Goal: Check status: Check status

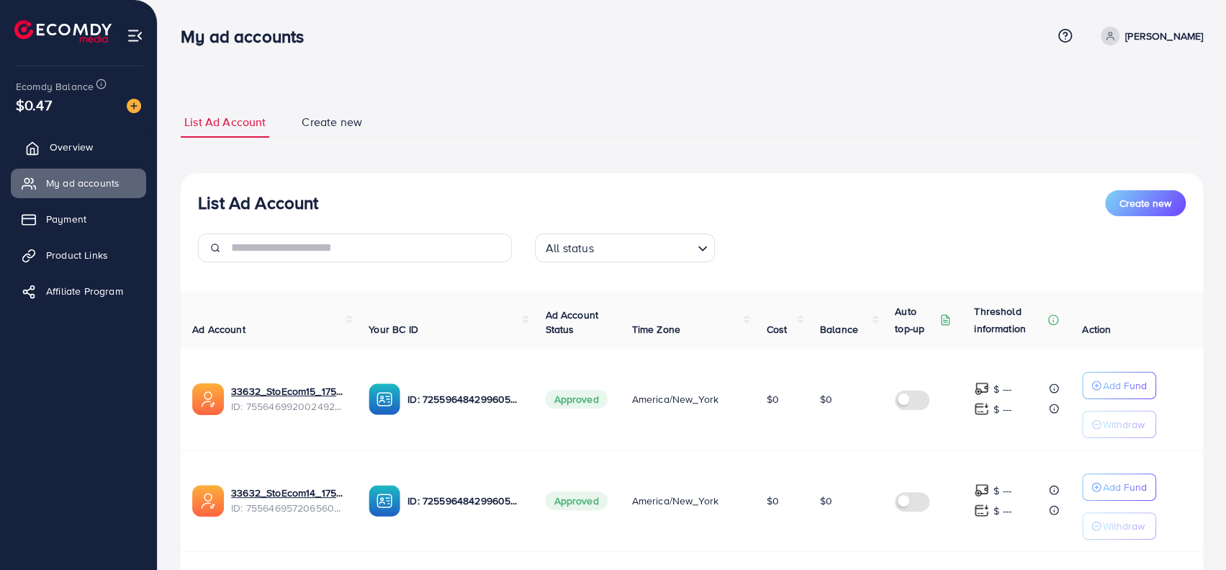
click at [72, 146] on span "Overview" at bounding box center [71, 147] width 43 height 14
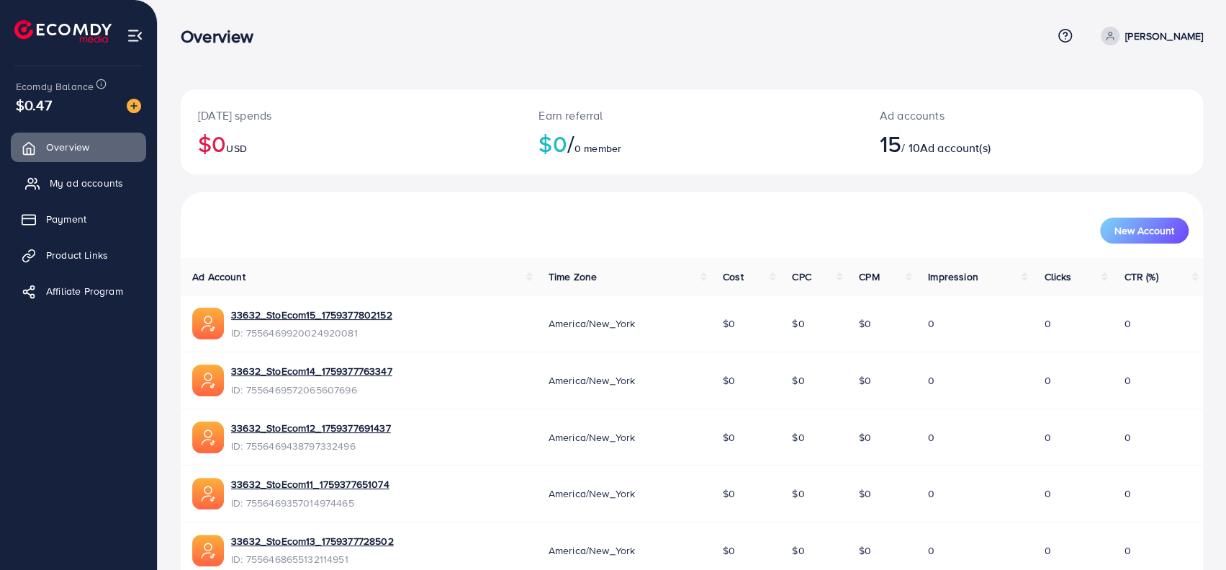
click at [65, 179] on span "My ad accounts" at bounding box center [86, 183] width 73 height 14
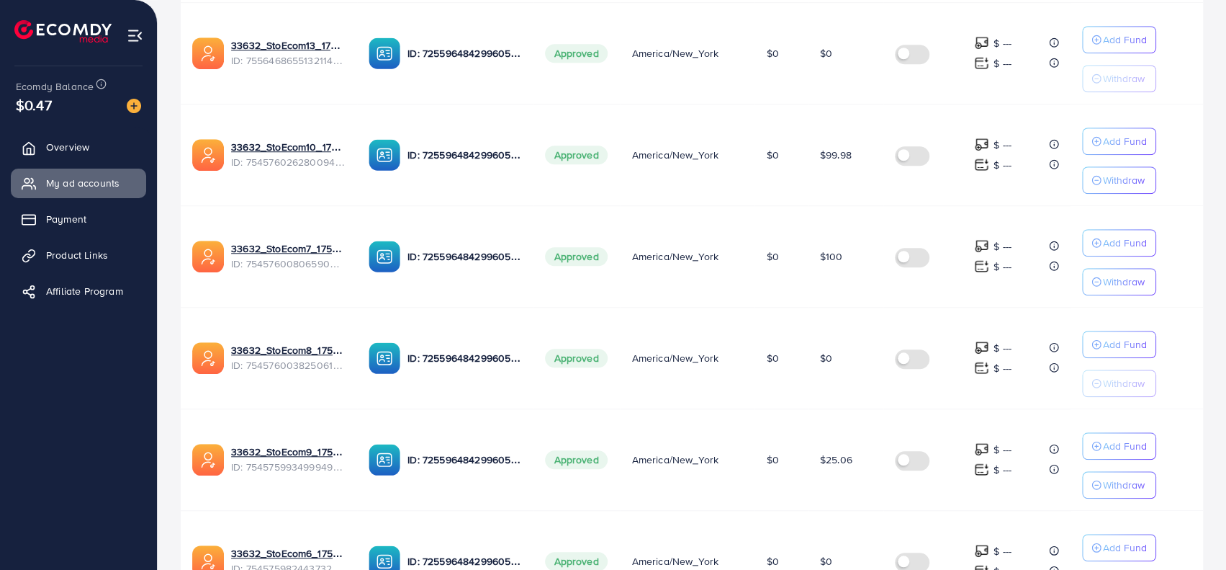
scroll to position [885, 0]
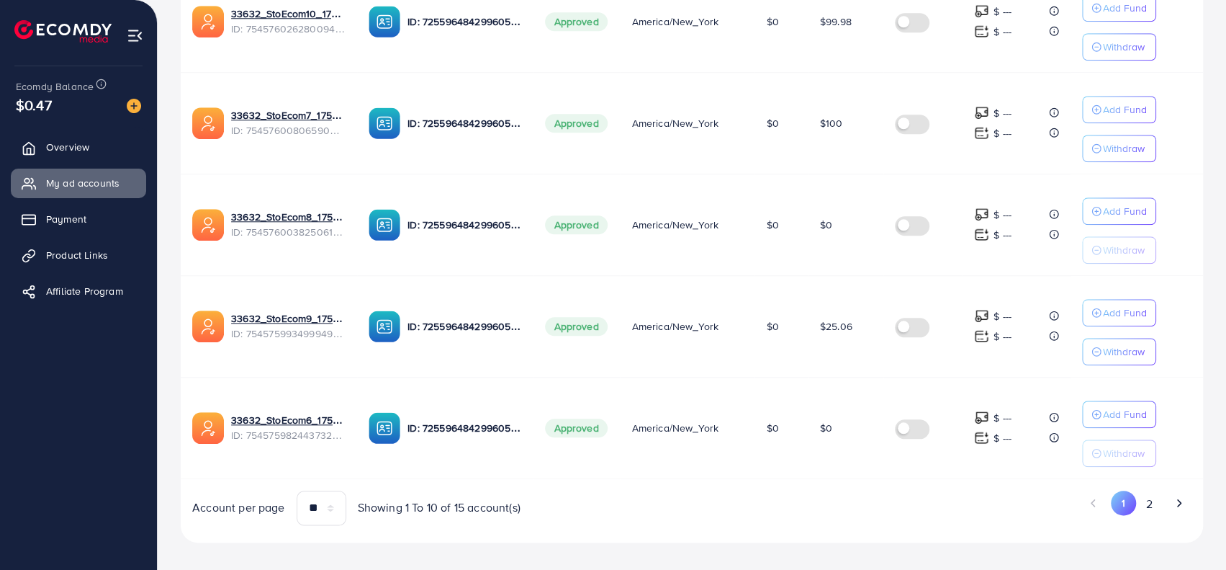
click at [846, 490] on ul "1 2" at bounding box center [948, 503] width 488 height 27
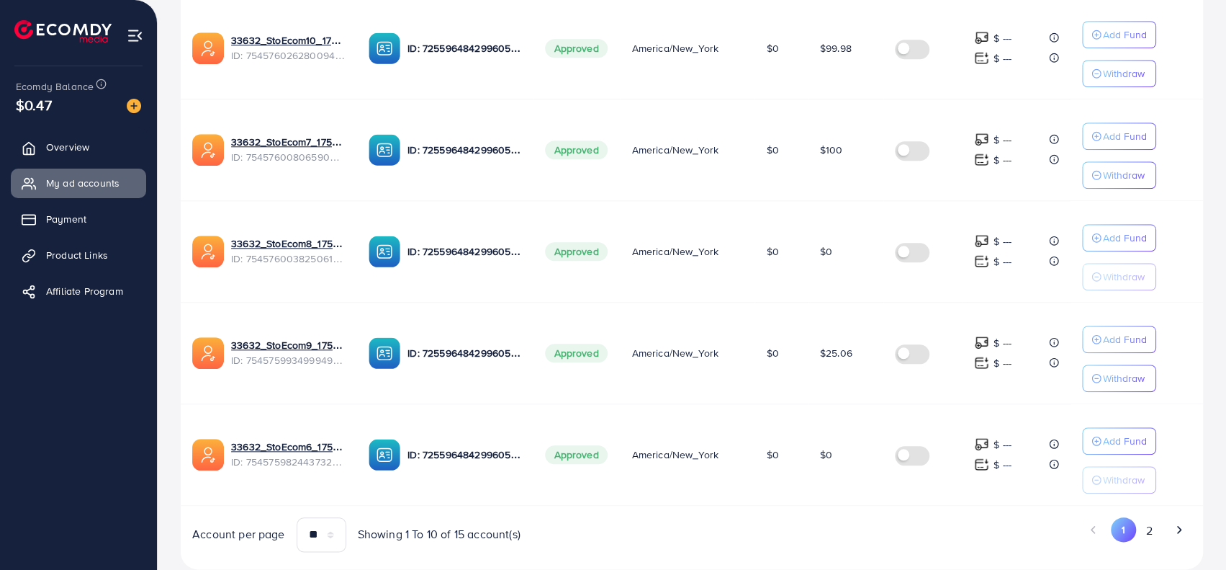
scroll to position [813, 0]
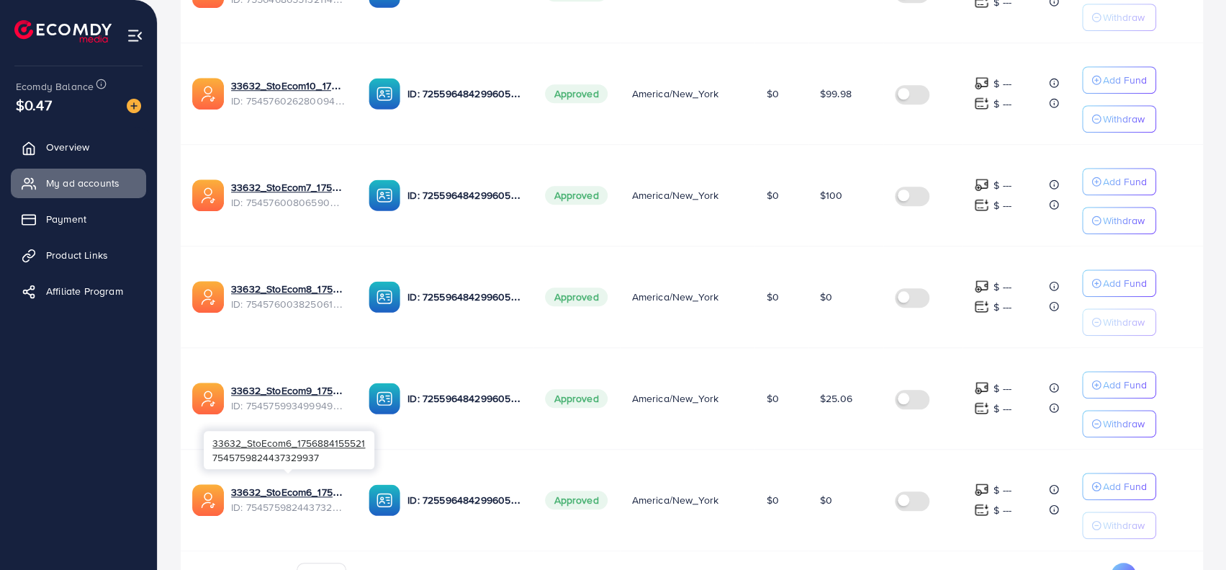
click at [801, 502] on td "$0" at bounding box center [781, 500] width 53 height 102
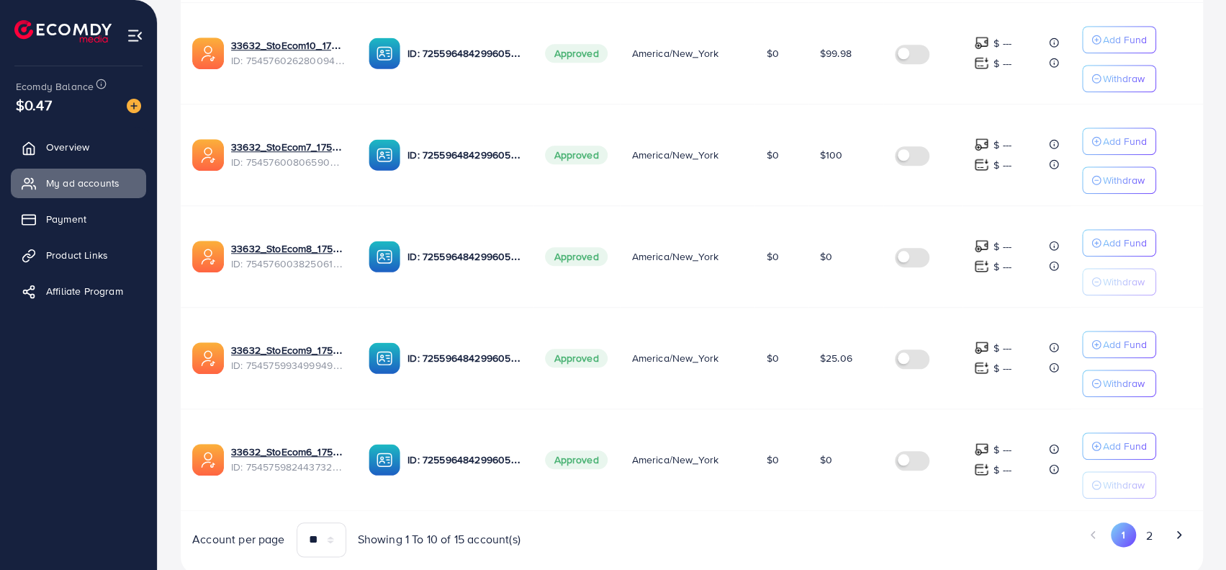
scroll to position [885, 0]
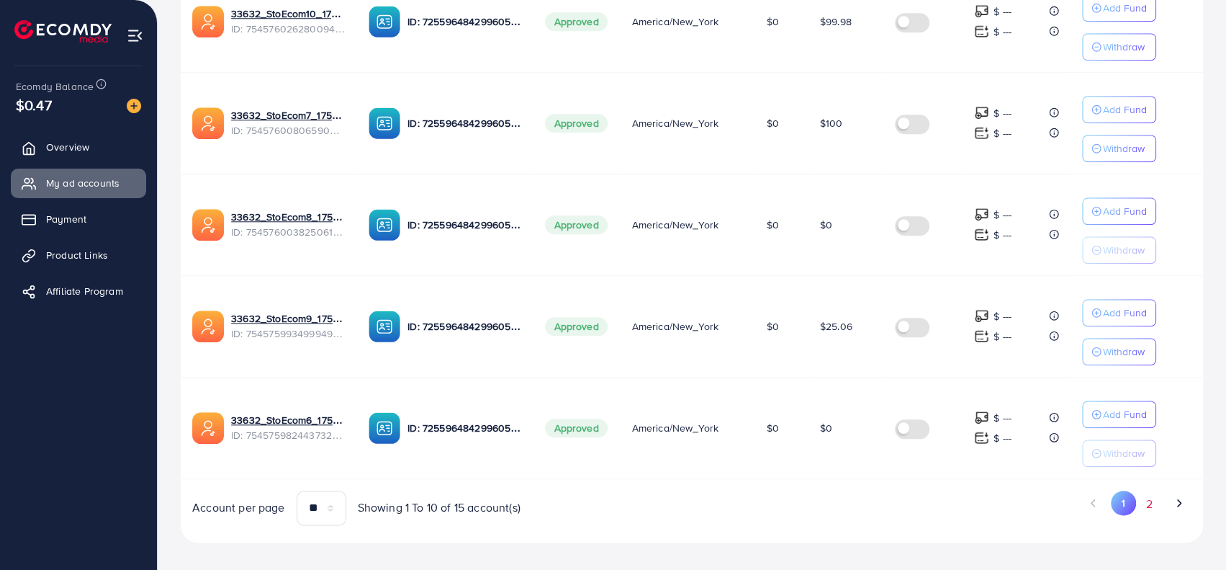
click at [1144, 500] on button "2" at bounding box center [1149, 503] width 26 height 27
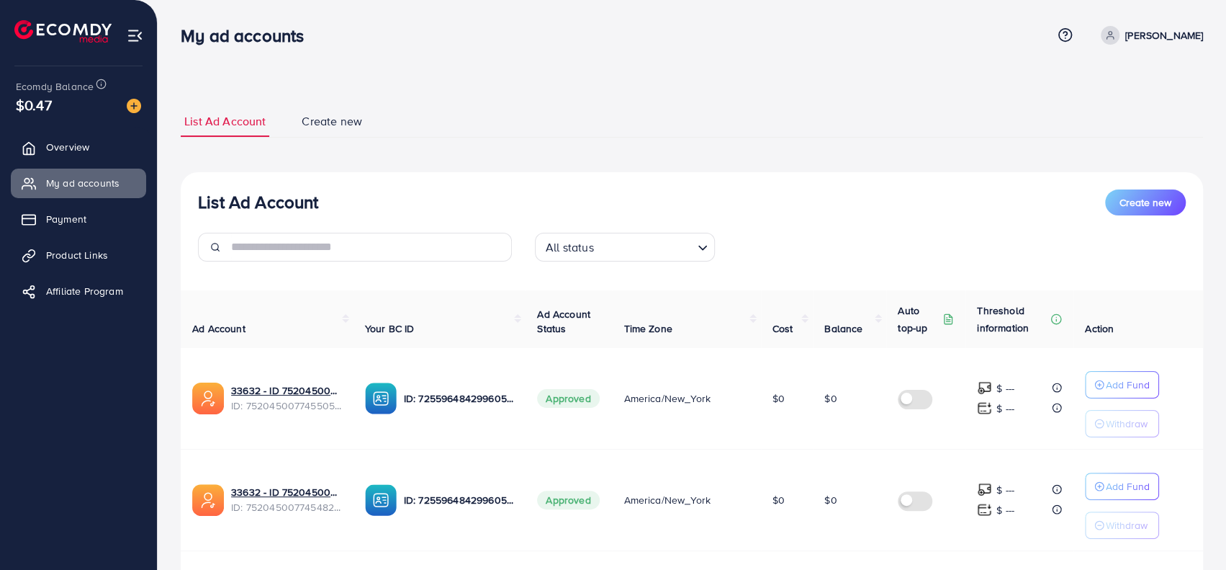
scroll to position [0, 0]
